Goal: Transaction & Acquisition: Book appointment/travel/reservation

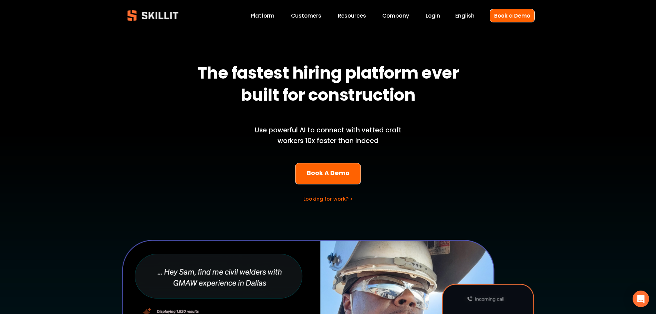
click at [350, 166] on link "Book A Demo" at bounding box center [328, 174] width 66 height 22
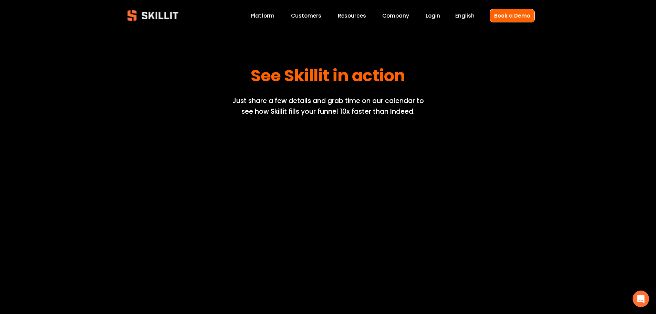
click at [146, 14] on img at bounding box center [153, 15] width 63 height 21
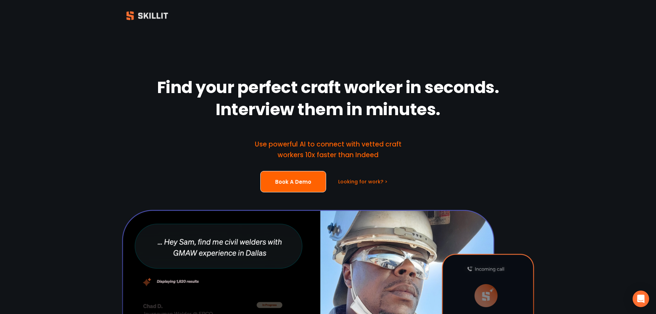
click at [525, 72] on div "Find your perfect craft worker in seconds. Interview them in minutes. Use power…" at bounding box center [328, 232] width 656 height 402
click at [141, 20] on div at bounding box center [148, 15] width 52 height 17
click at [133, 17] on div at bounding box center [148, 15] width 52 height 17
click at [166, 131] on div "Find your perfect craft worker in seconds. Interview them in minutes. Use power…" at bounding box center [328, 232] width 656 height 402
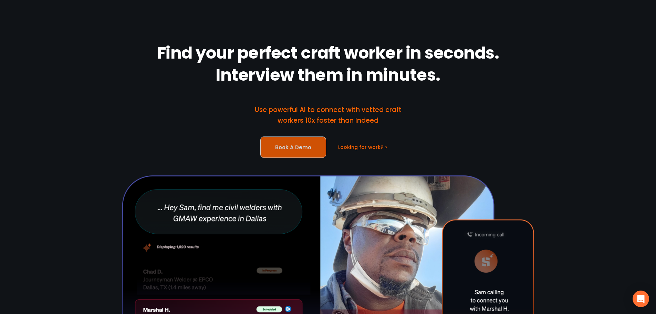
click at [300, 152] on link "Book A Demo" at bounding box center [293, 147] width 66 height 22
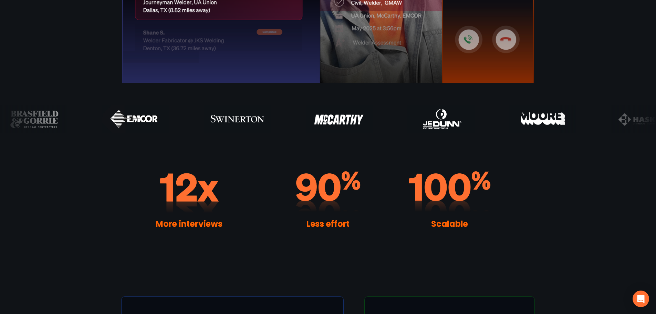
scroll to position [0, 0]
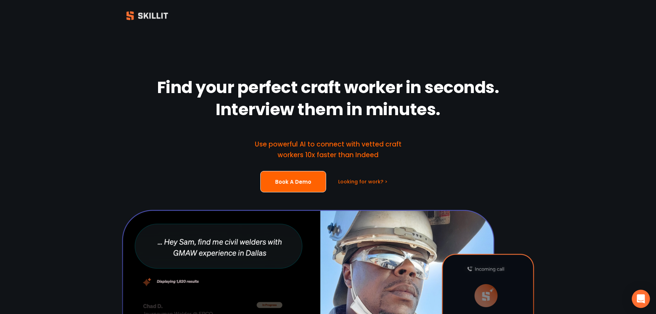
click at [641, 301] on icon "Open Intercom Messenger" at bounding box center [641, 298] width 9 height 9
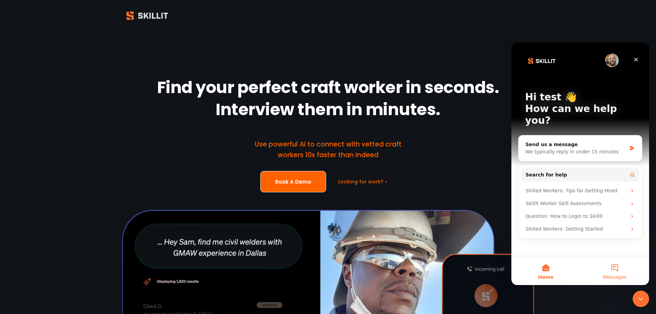
click at [618, 270] on button "Messages" at bounding box center [615, 271] width 69 height 28
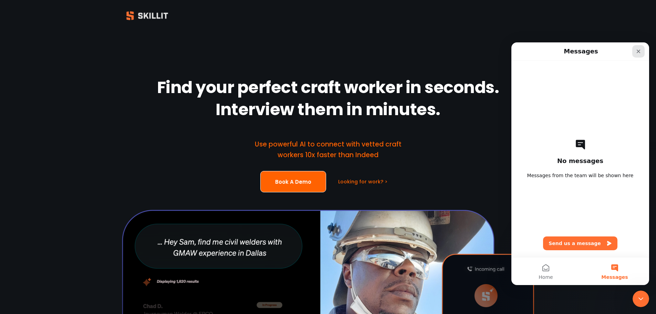
click at [641, 51] on icon "Close" at bounding box center [639, 52] width 6 height 6
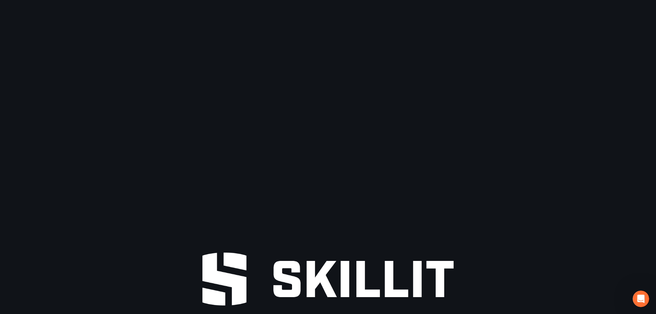
scroll to position [1290, 0]
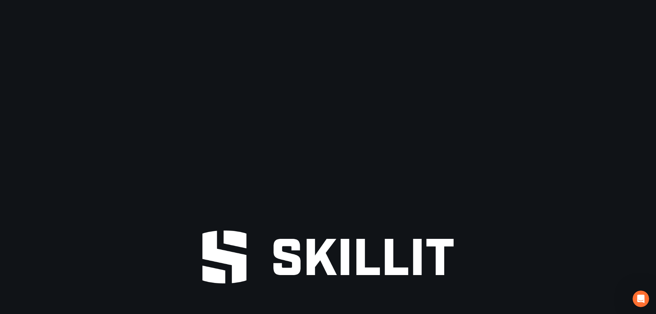
drag, startPoint x: 656, startPoint y: 277, endPoint x: 658, endPoint y: 231, distance: 45.9
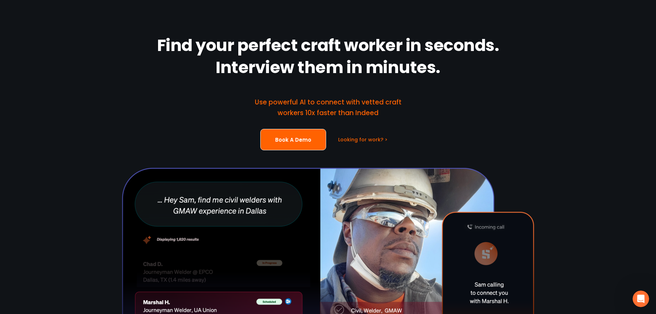
scroll to position [0, 0]
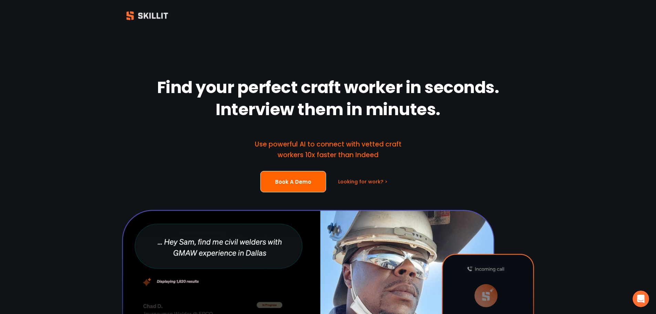
click at [159, 17] on div at bounding box center [148, 15] width 52 height 17
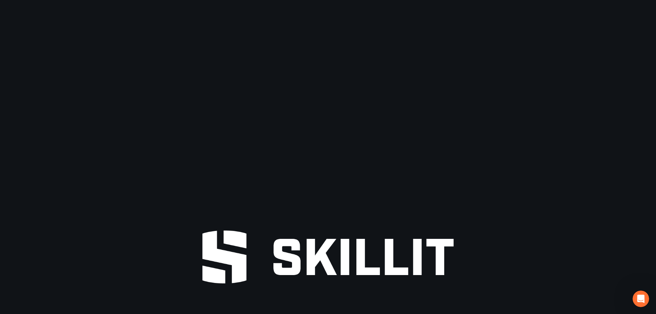
scroll to position [1290, 0]
click at [69, 111] on div at bounding box center [328, 74] width 656 height 250
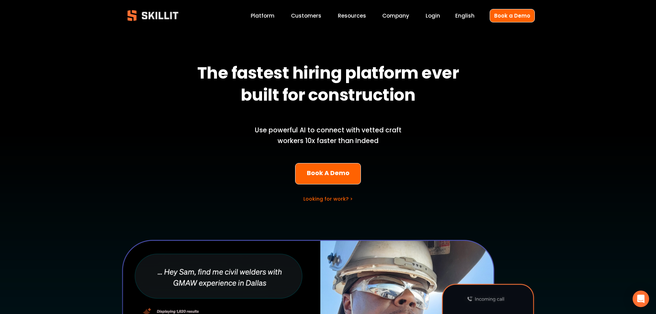
click at [309, 18] on link "Customers" at bounding box center [306, 15] width 30 height 9
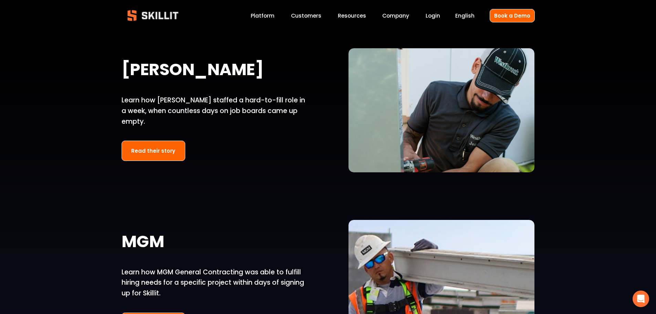
scroll to position [596, 0]
